Goal: Transaction & Acquisition: Purchase product/service

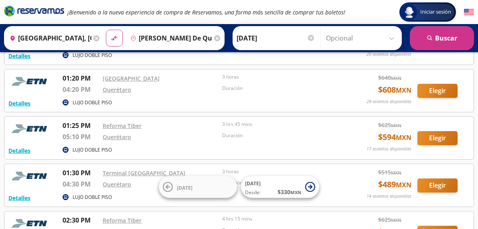
scroll to position [460, 0]
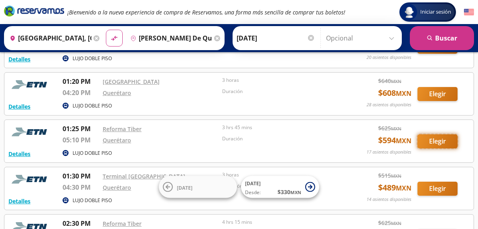
click at [437, 141] on button "Elegir" at bounding box center [437, 141] width 40 height 14
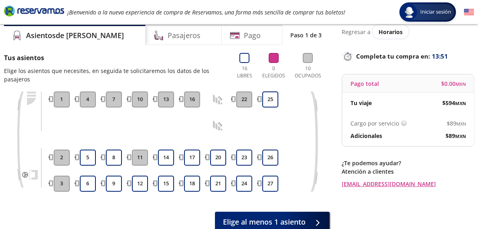
scroll to position [30, 0]
click at [111, 184] on button "9" at bounding box center [114, 183] width 16 height 16
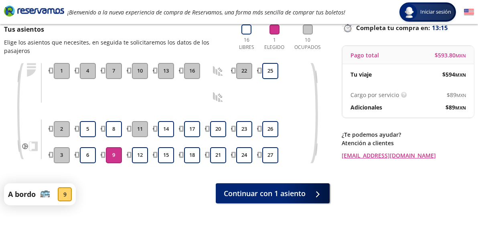
scroll to position [87, 0]
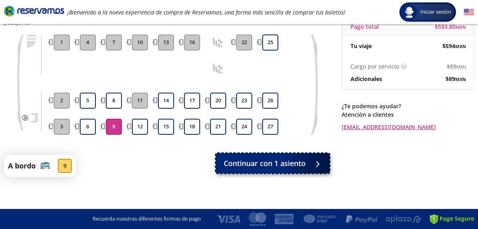
click at [264, 157] on button "Continuar con 1 asiento" at bounding box center [273, 163] width 114 height 20
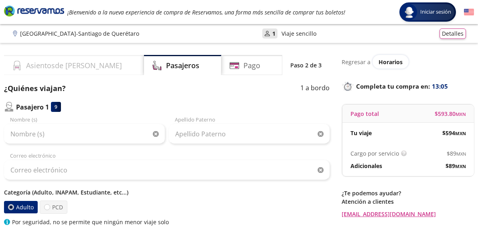
click at [88, 66] on div "Asientos de [PERSON_NAME]" at bounding box center [74, 65] width 140 height 20
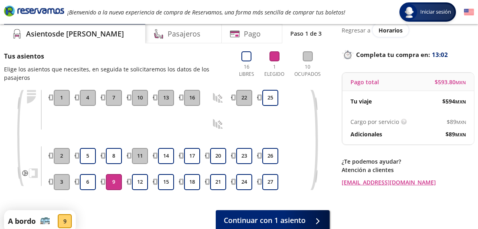
scroll to position [31, 0]
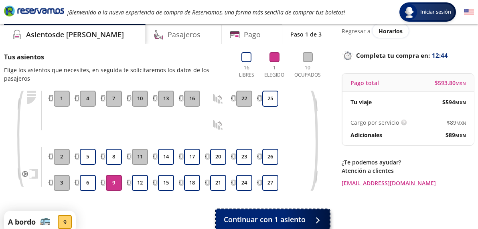
click at [255, 218] on span "Continuar con 1 asiento" at bounding box center [265, 219] width 82 height 11
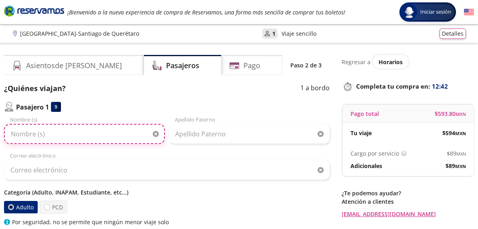
click at [79, 136] on input "Nombre (s)" at bounding box center [84, 134] width 161 height 20
type input "[PERSON_NAME]"
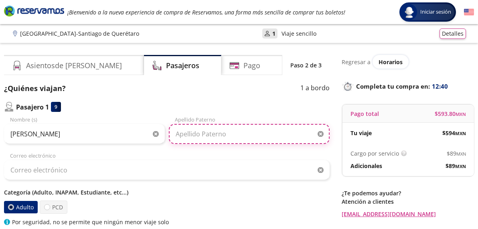
type input "[PERSON_NAME]"
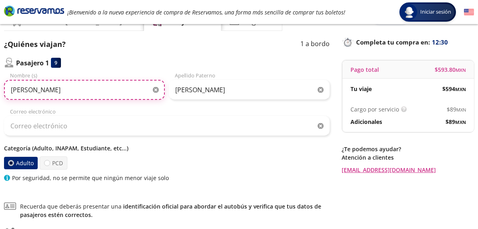
scroll to position [50, 0]
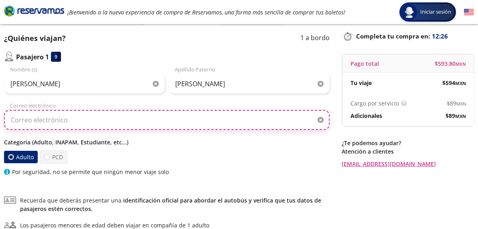
click at [75, 121] on input "Correo electrónico" at bounding box center [167, 120] width 326 height 20
type input "i"
type input "[EMAIL_ADDRESS][DOMAIN_NAME]"
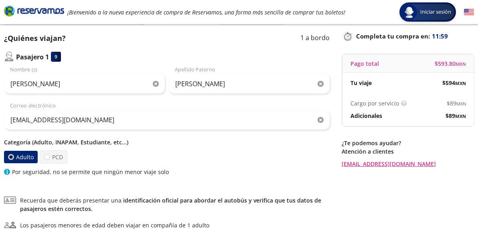
click at [216, 140] on p "Categoría (Adulto, INAPAM, Estudiante, etc...)" at bounding box center [167, 142] width 326 height 8
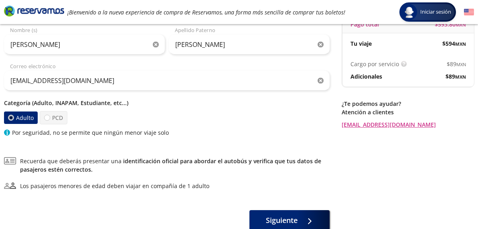
scroll to position [89, 0]
click at [68, 104] on p "Categoría (Adulto, INAPAM, Estudiante, etc...)" at bounding box center [167, 103] width 326 height 8
click at [48, 119] on div at bounding box center [47, 118] width 6 height 6
click at [48, 119] on input "PCD" at bounding box center [46, 117] width 5 height 5
radio input "true"
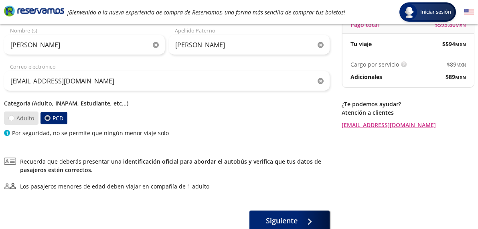
click at [16, 119] on label "Adulto" at bounding box center [21, 117] width 35 height 13
click at [14, 119] on input "Adulto" at bounding box center [11, 118] width 6 height 6
radio input "true"
radio input "false"
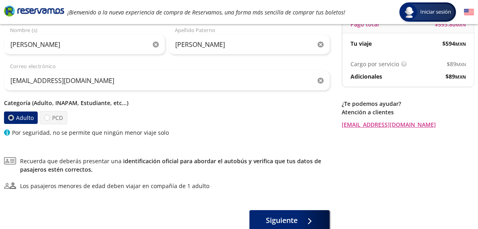
scroll to position [91, 0]
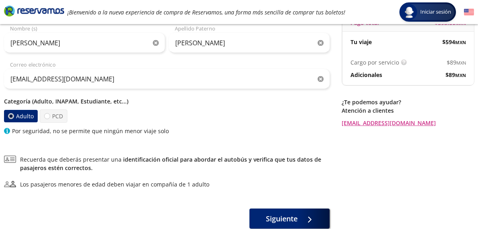
click at [25, 118] on label "Adulto" at bounding box center [21, 116] width 34 height 12
click at [14, 118] on input "Adulto" at bounding box center [10, 115] width 5 height 5
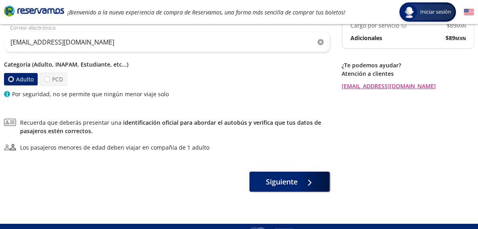
scroll to position [143, 0]
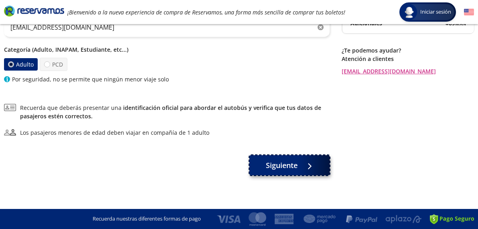
click at [282, 169] on span "Siguiente" at bounding box center [282, 165] width 32 height 11
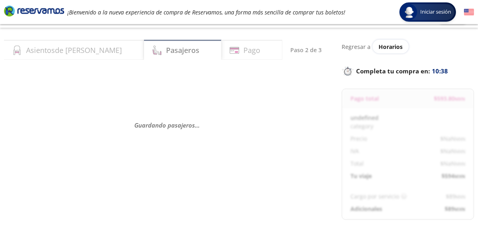
scroll to position [0, 0]
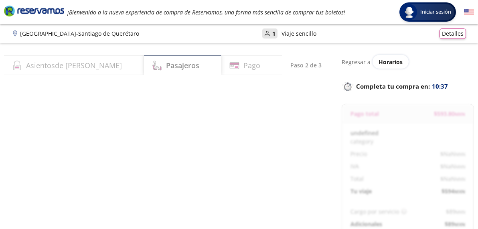
select select "MX"
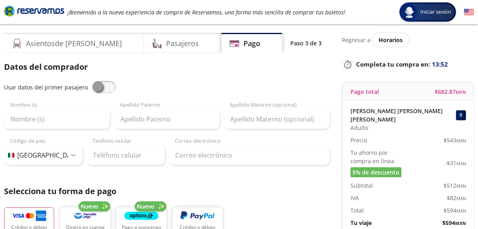
scroll to position [34, 0]
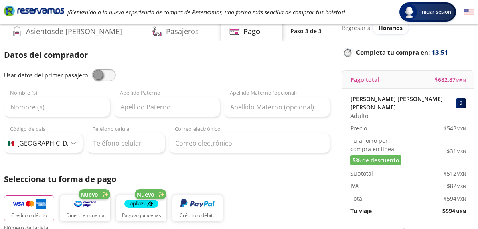
click at [98, 74] on span at bounding box center [104, 75] width 24 height 12
click at [92, 69] on input "checkbox" at bounding box center [92, 69] width 0 height 0
type input "[PERSON_NAME]"
type input "[EMAIL_ADDRESS][DOMAIN_NAME]"
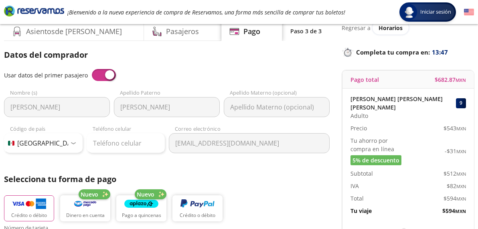
click at [102, 74] on span at bounding box center [104, 75] width 24 height 12
click at [92, 69] on input "checkbox" at bounding box center [92, 69] width 0 height 0
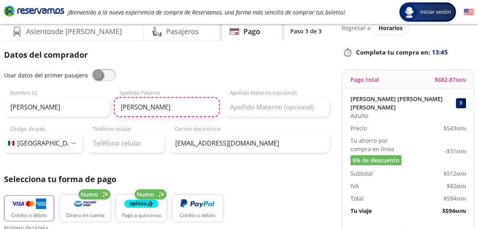
click at [150, 107] on input "[PERSON_NAME]" at bounding box center [167, 107] width 106 height 20
type input "[PERSON_NAME]"
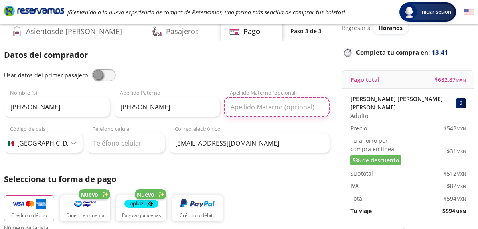
click at [251, 111] on input "Apellido Materno (opcional)" at bounding box center [277, 107] width 106 height 20
type input "[PERSON_NAME]"
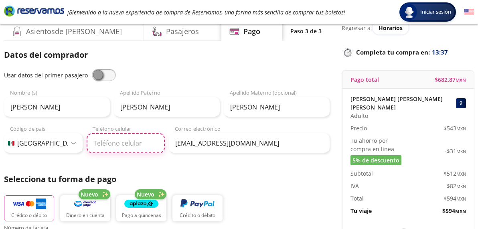
click at [106, 146] on input "Teléfono celular" at bounding box center [126, 143] width 79 height 20
type input "55 5413 4261"
click at [202, 168] on div "Datos del comprador Usar datos del primer pasajero [PERSON_NAME] Nombre (s) [PE…" at bounding box center [167, 230] width 326 height 363
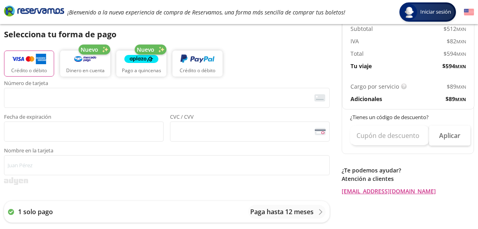
scroll to position [186, 0]
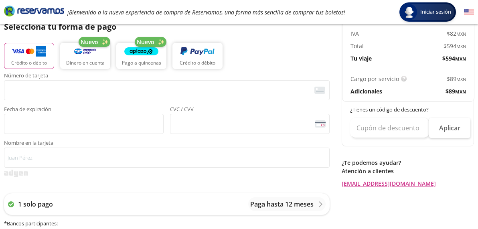
click at [27, 101] on div "Número de tarjeta <p>Your browser does not support iframes.</p> Fecha de expira…" at bounding box center [167, 103] width 326 height 61
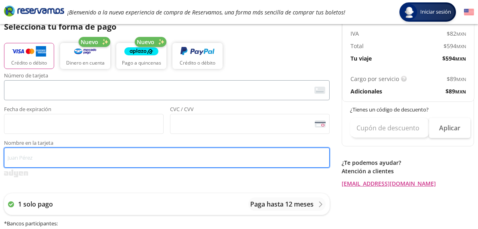
type input "[PERSON_NAME] [PERSON_NAME] [PERSON_NAME]"
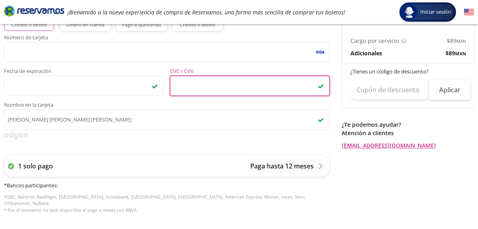
scroll to position [0, 0]
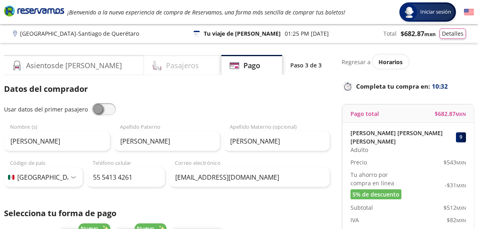
click at [166, 62] on h4 "Pasajeros" at bounding box center [182, 65] width 33 height 11
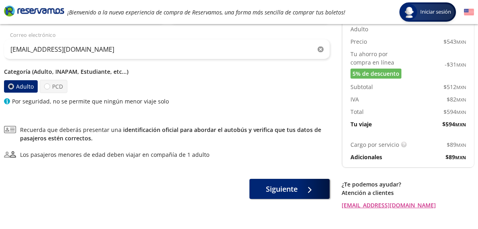
scroll to position [123, 0]
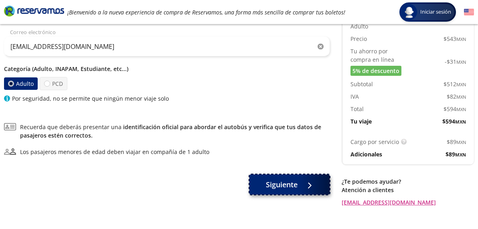
click at [268, 191] on button "Siguiente" at bounding box center [289, 184] width 80 height 20
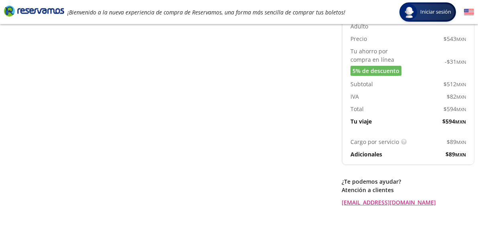
scroll to position [0, 0]
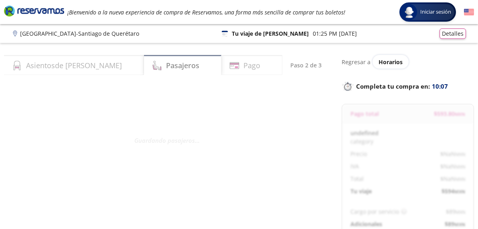
select select "MX"
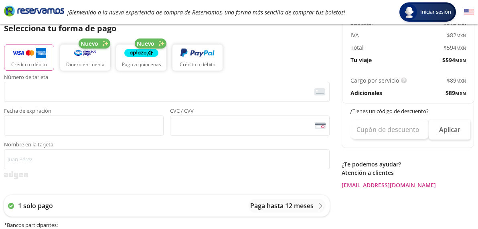
scroll to position [202, 0]
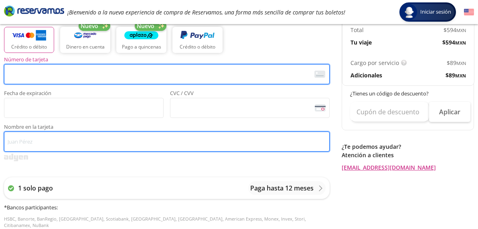
type input "[PERSON_NAME] [PERSON_NAME] [PERSON_NAME]"
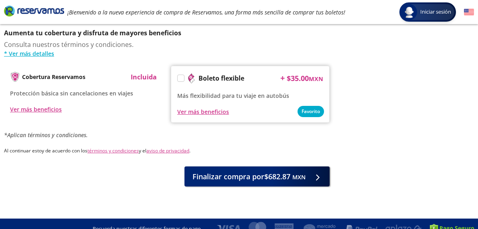
scroll to position [429, 0]
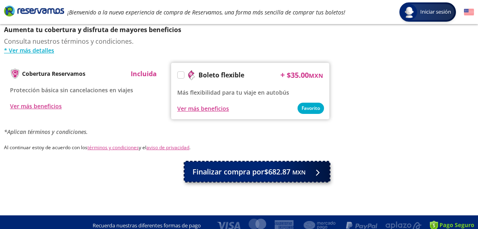
click at [253, 167] on span "Finalizar compra por $682.87 MXN" at bounding box center [248, 171] width 113 height 11
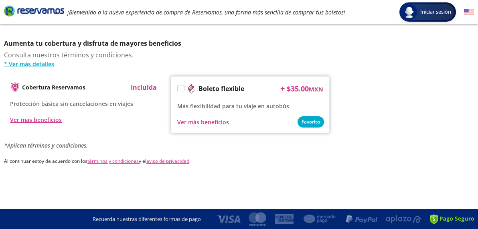
scroll to position [0, 0]
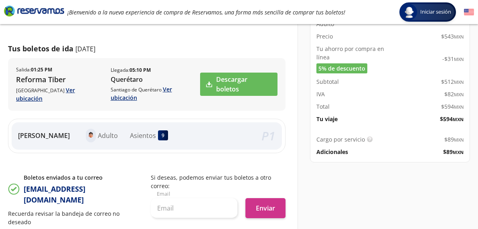
scroll to position [122, 0]
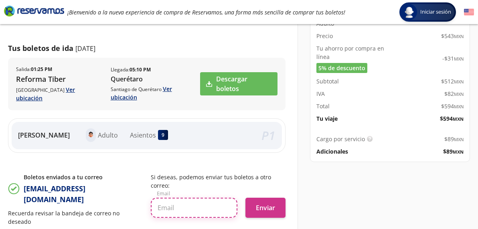
click at [179, 198] on input "text" at bounding box center [194, 208] width 87 height 20
click at [70, 195] on div "Boletos enviados a tu correo [EMAIL_ADDRESS][DOMAIN_NAME] Recuerda revisar la b…" at bounding box center [75, 199] width 135 height 53
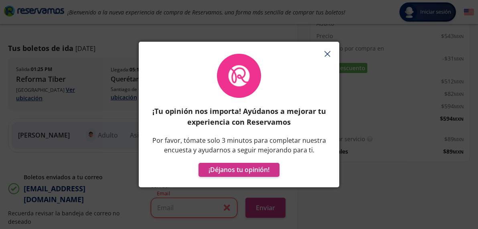
scroll to position [2, 0]
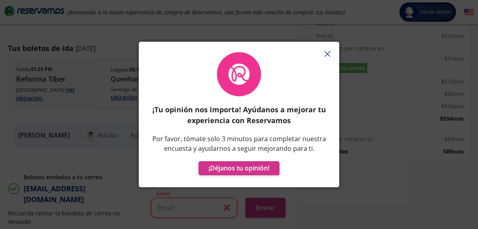
click at [326, 53] on line "button" at bounding box center [326, 53] width 5 height 5
